Goal: Navigation & Orientation: Find specific page/section

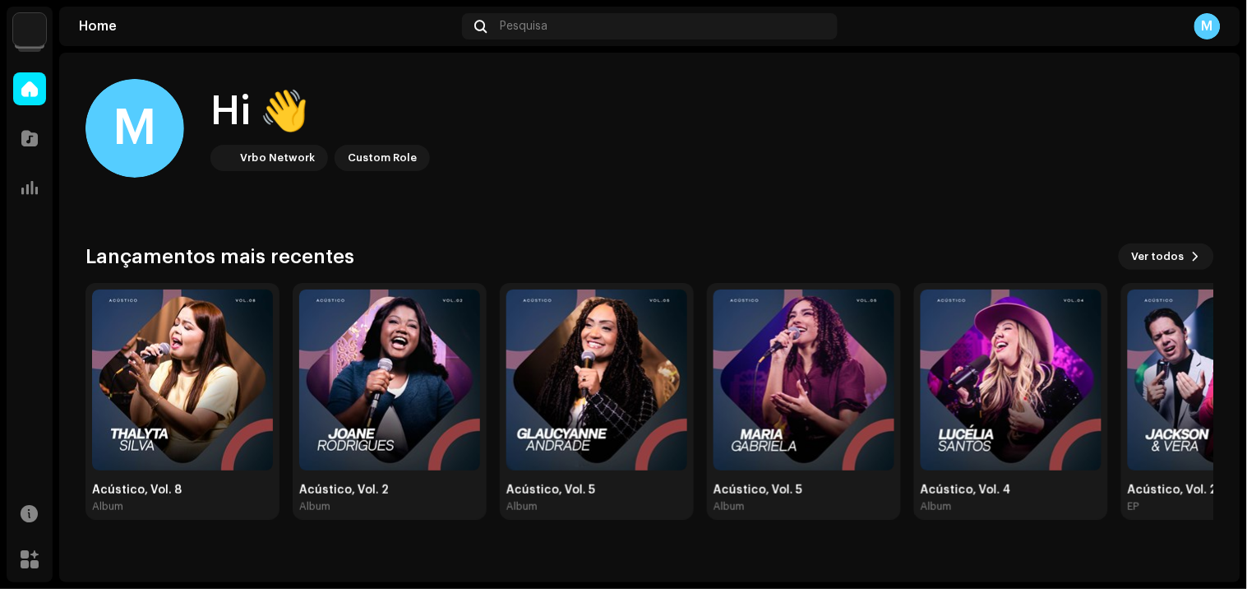
click at [12, 30] on navigation-account-switch "Todah Covers" at bounding box center [30, 30] width 46 height 46
click at [39, 38] on img at bounding box center [29, 29] width 33 height 33
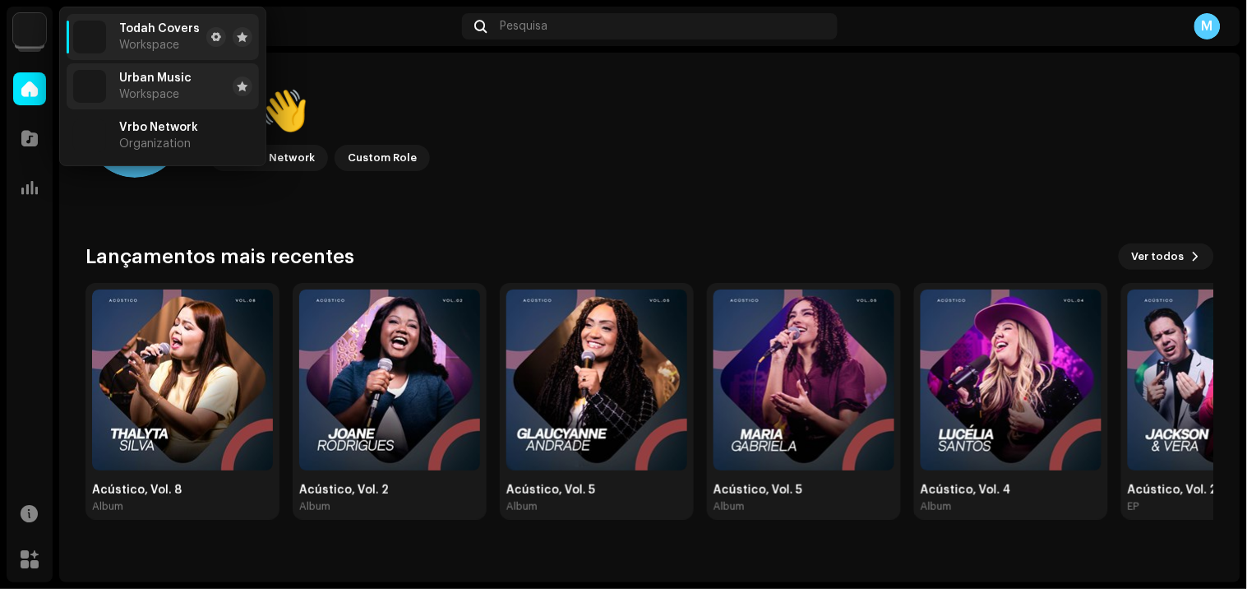
click at [156, 88] on span "Workspace" at bounding box center [149, 94] width 60 height 13
